Goal: Navigation & Orientation: Find specific page/section

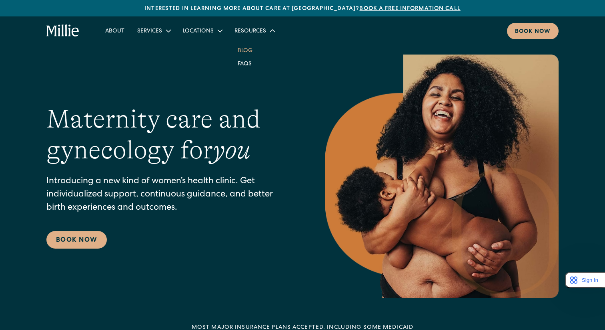
click at [242, 52] on link "Blog" at bounding box center [245, 50] width 28 height 13
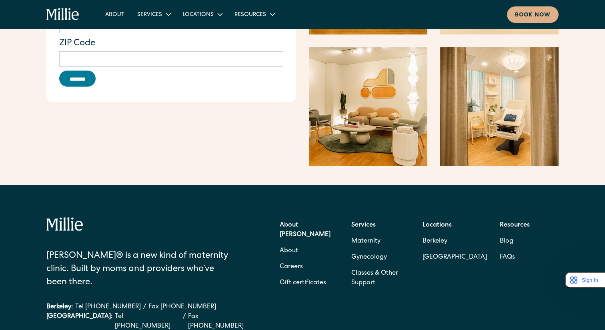
scroll to position [1193, 0]
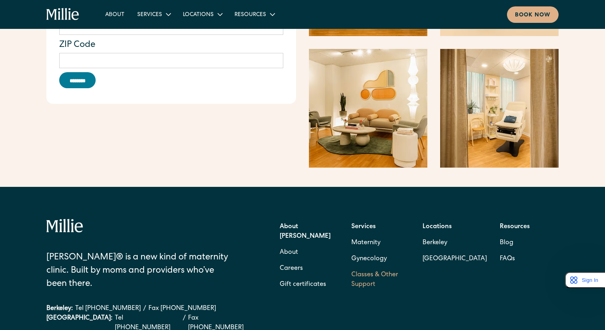
click at [363, 273] on link "Classes & Other Support" at bounding box center [381, 280] width 59 height 26
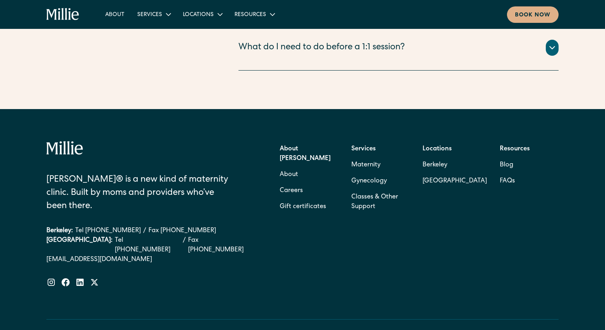
scroll to position [1261, 0]
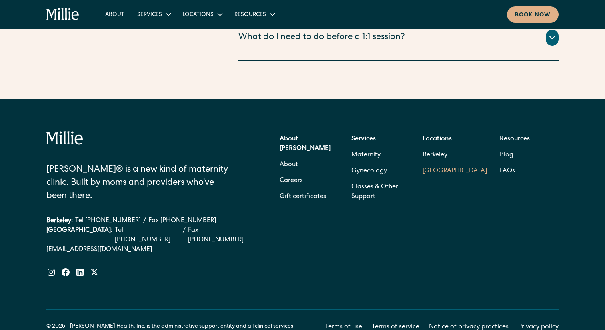
click at [433, 163] on link "[GEOGRAPHIC_DATA]" at bounding box center [455, 171] width 64 height 16
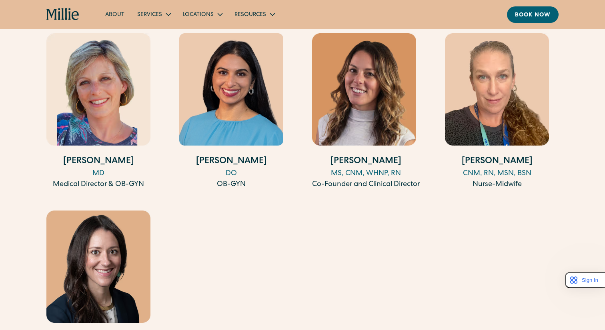
scroll to position [832, 0]
click at [277, 169] on div "DO" at bounding box center [231, 174] width 104 height 11
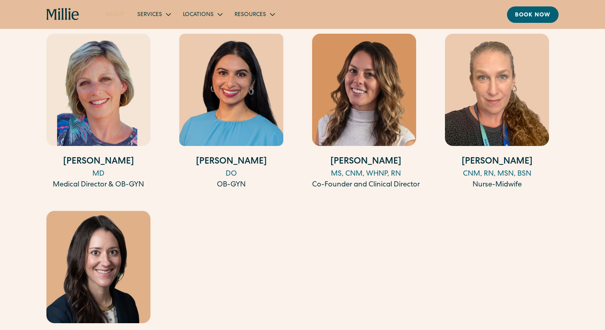
click at [117, 13] on link "About" at bounding box center [115, 14] width 32 height 13
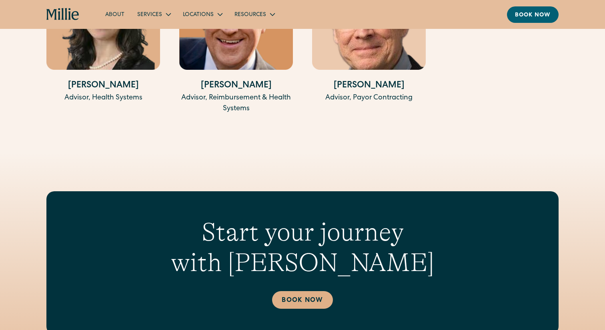
scroll to position [1979, 0]
